Goal: Task Accomplishment & Management: Use online tool/utility

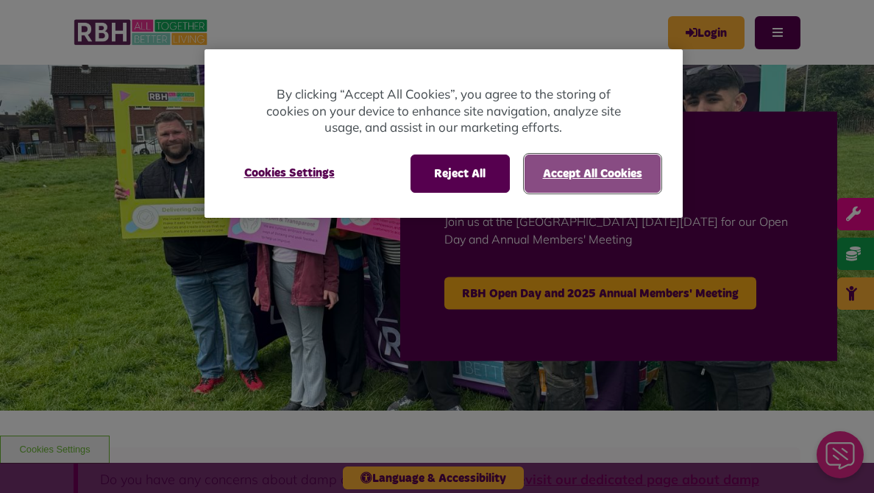
click at [563, 176] on button "Accept All Cookies" at bounding box center [592, 173] width 136 height 38
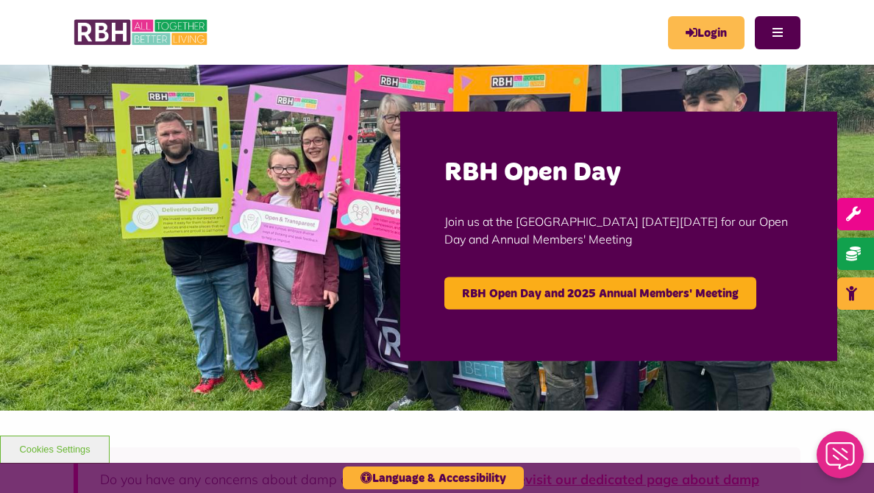
click at [668, 49] on link "Login" at bounding box center [706, 32] width 76 height 33
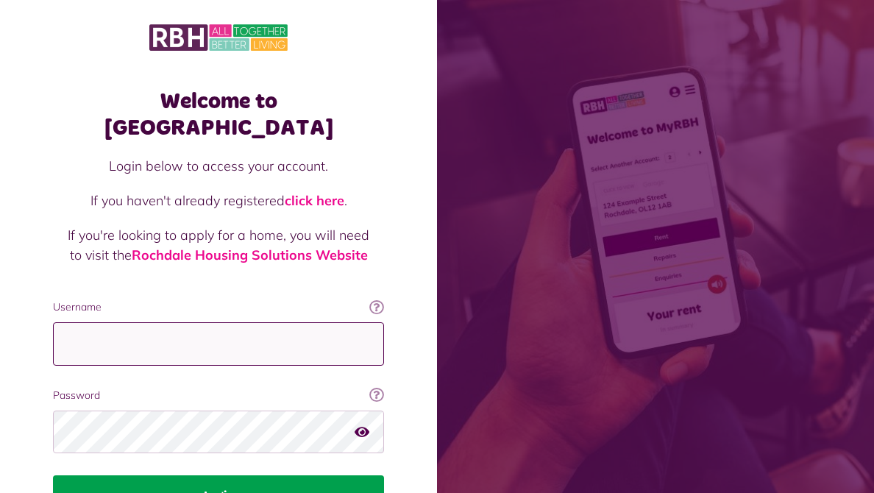
type input "**********"
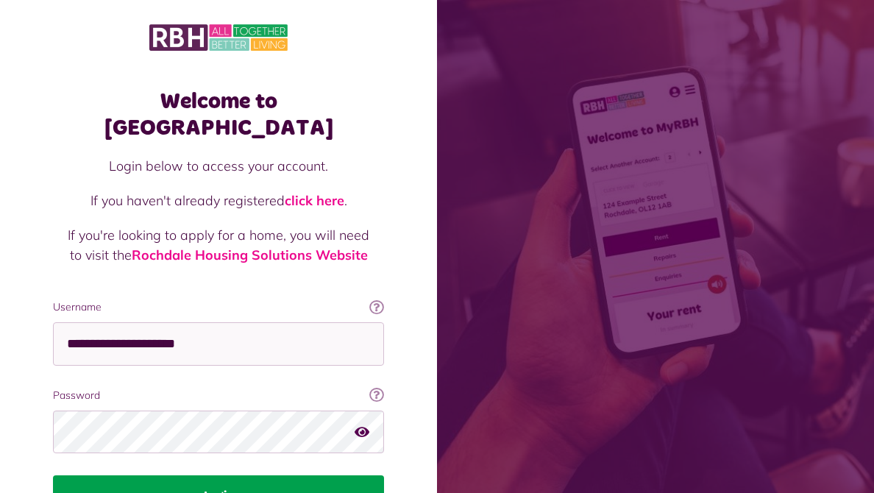
click at [258, 475] on button "Login" at bounding box center [218, 495] width 331 height 41
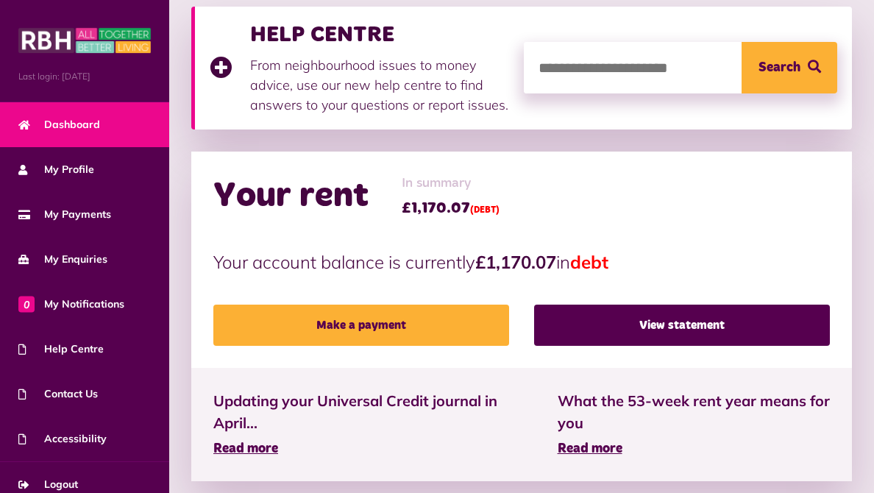
scroll to position [221, 0]
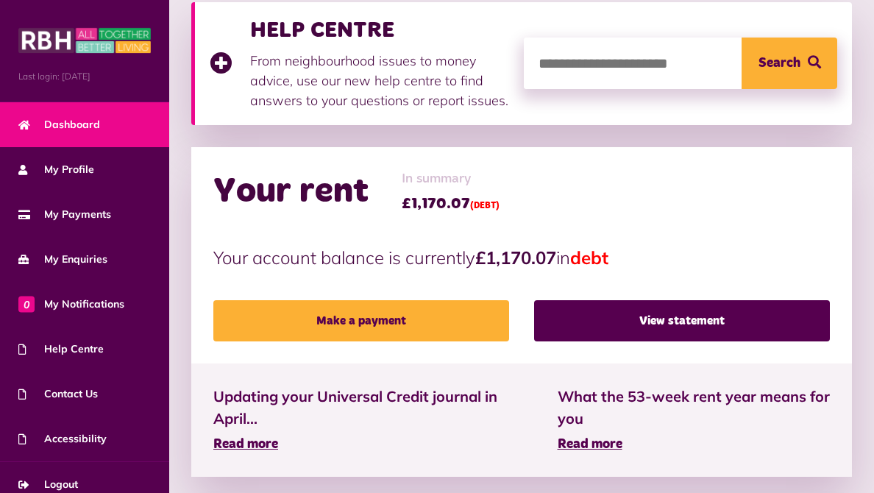
click at [69, 117] on span "Dashboard" at bounding box center [59, 124] width 82 height 15
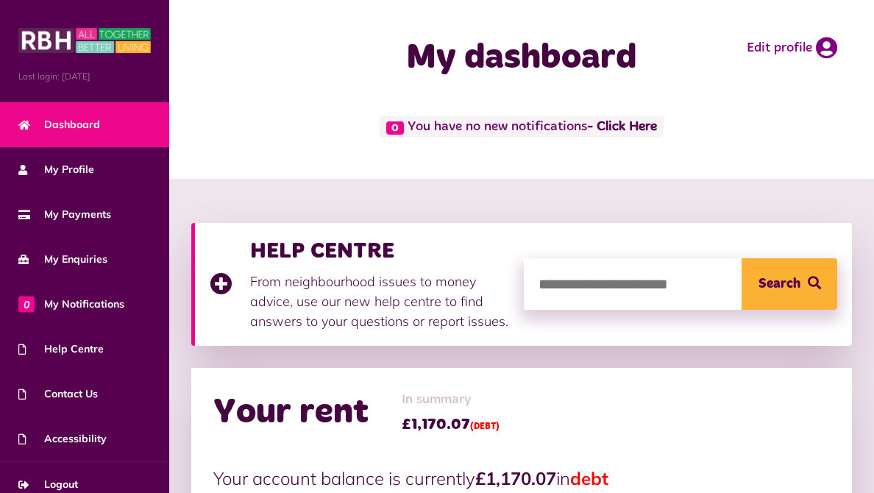
click at [603, 288] on input "search" at bounding box center [681, 283] width 314 height 51
type input "*******"
click at [741, 258] on button "Search" at bounding box center [789, 283] width 96 height 51
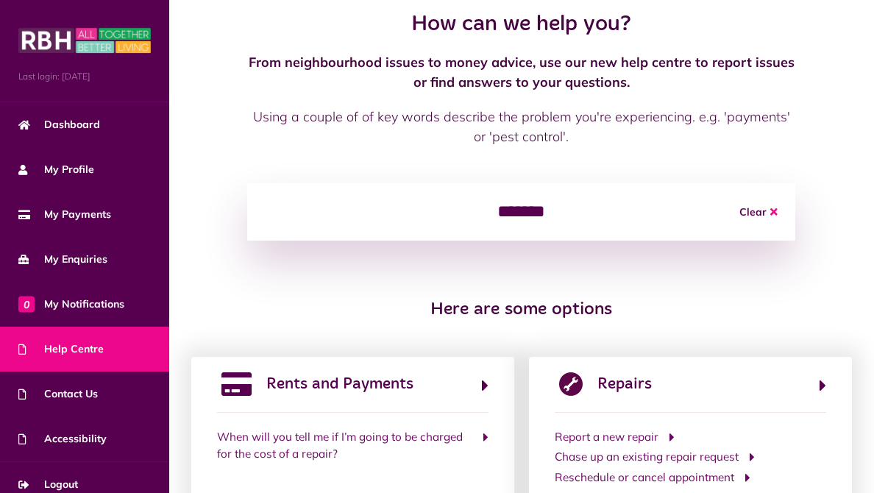
scroll to position [147, 0]
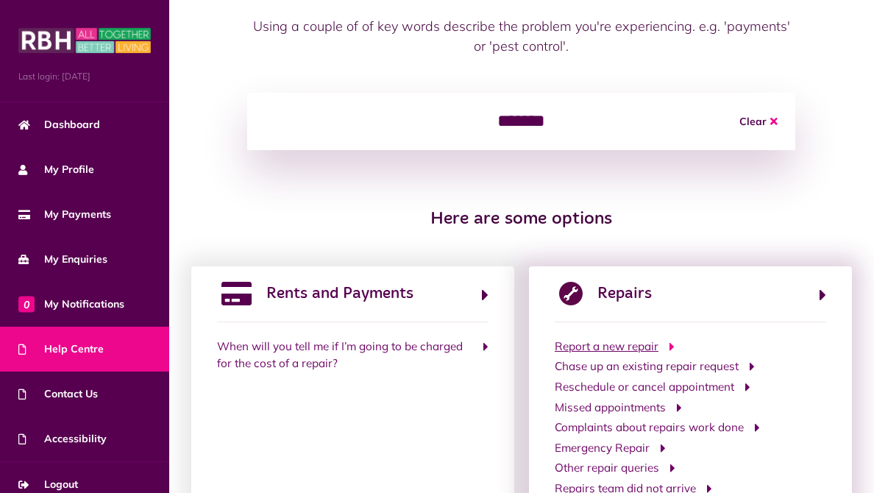
click at [633, 349] on span "Report a new repair" at bounding box center [607, 346] width 104 height 17
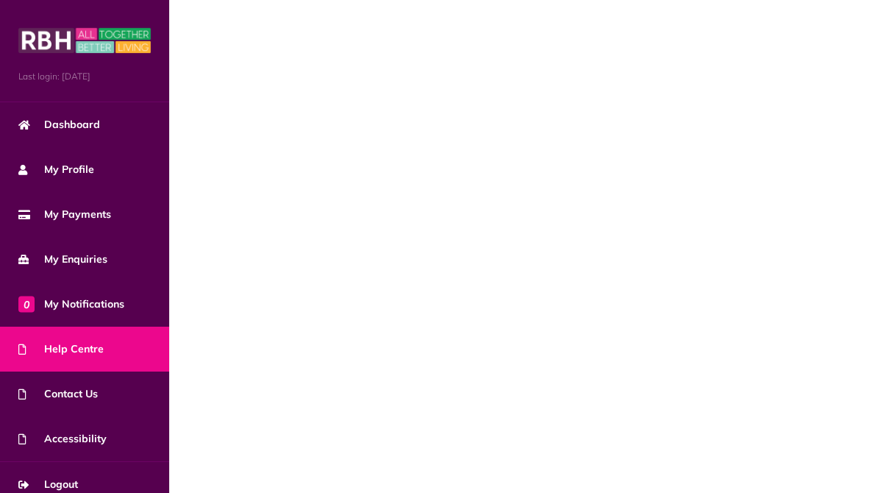
scroll to position [0, 0]
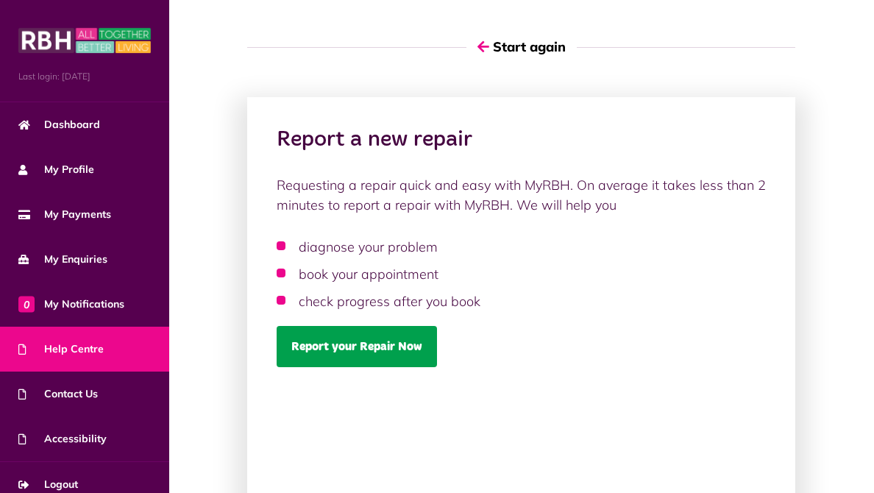
click at [368, 367] on link "Report your Repair Now" at bounding box center [357, 346] width 160 height 41
